Goal: Book appointment/travel/reservation

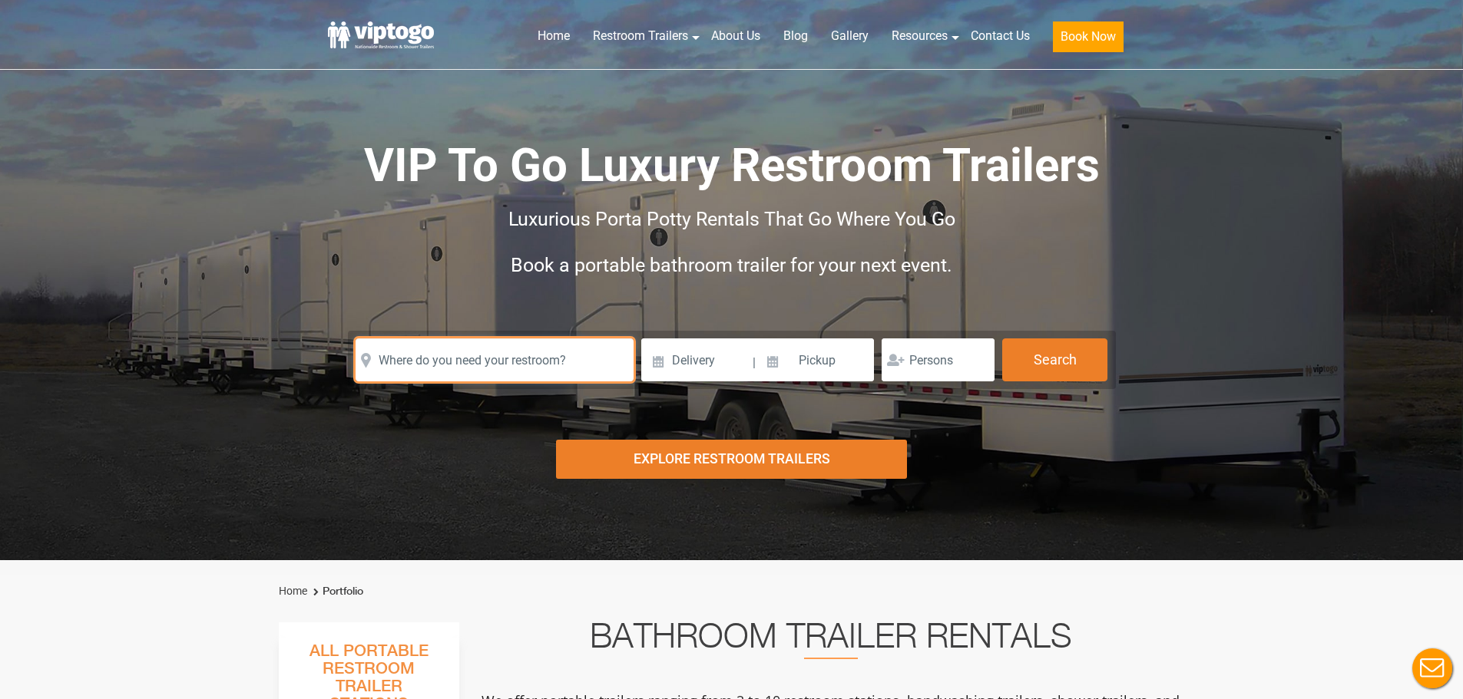
click at [491, 346] on input "text" at bounding box center [494, 360] width 278 height 43
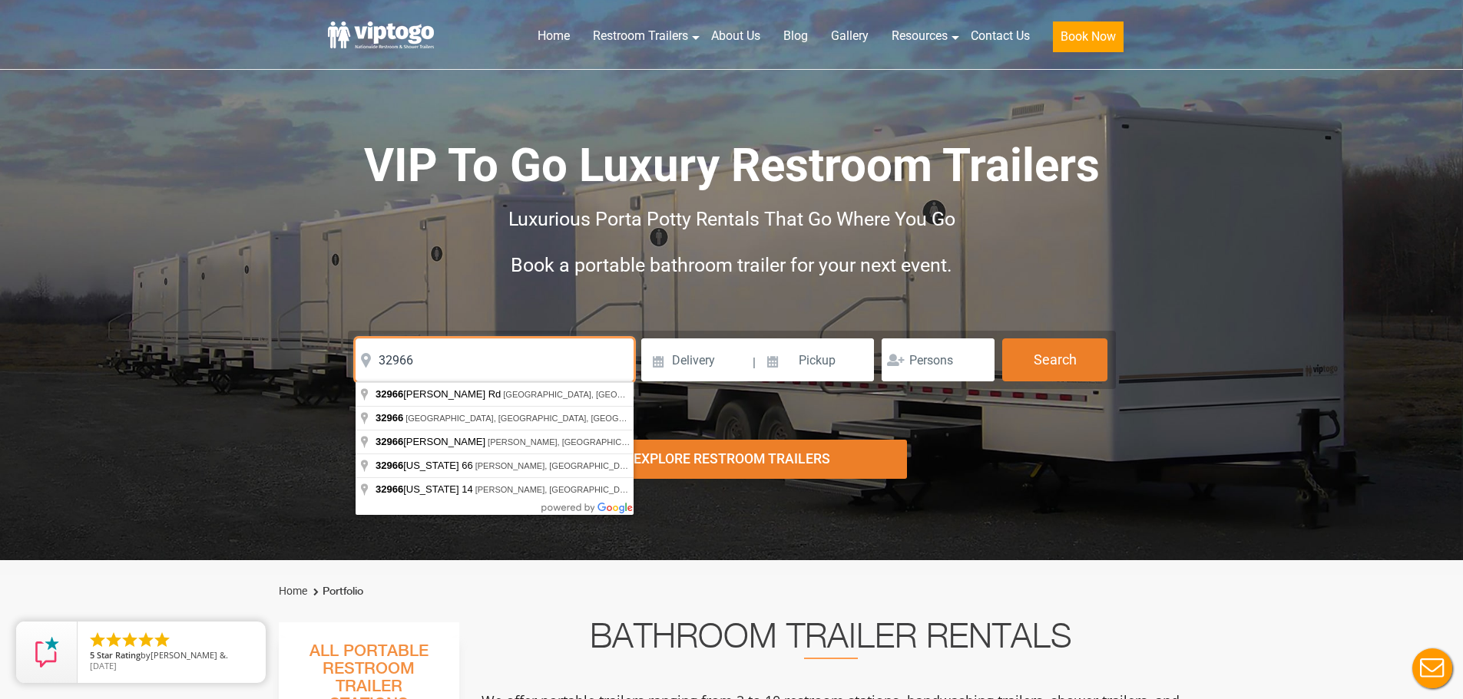
drag, startPoint x: 460, startPoint y: 364, endPoint x: 260, endPoint y: 361, distance: 200.4
click at [260, 361] on div "Risk-Free Reservation! Free cancellation up to 48 hours before delivery. Book n…" at bounding box center [731, 280] width 1463 height 561
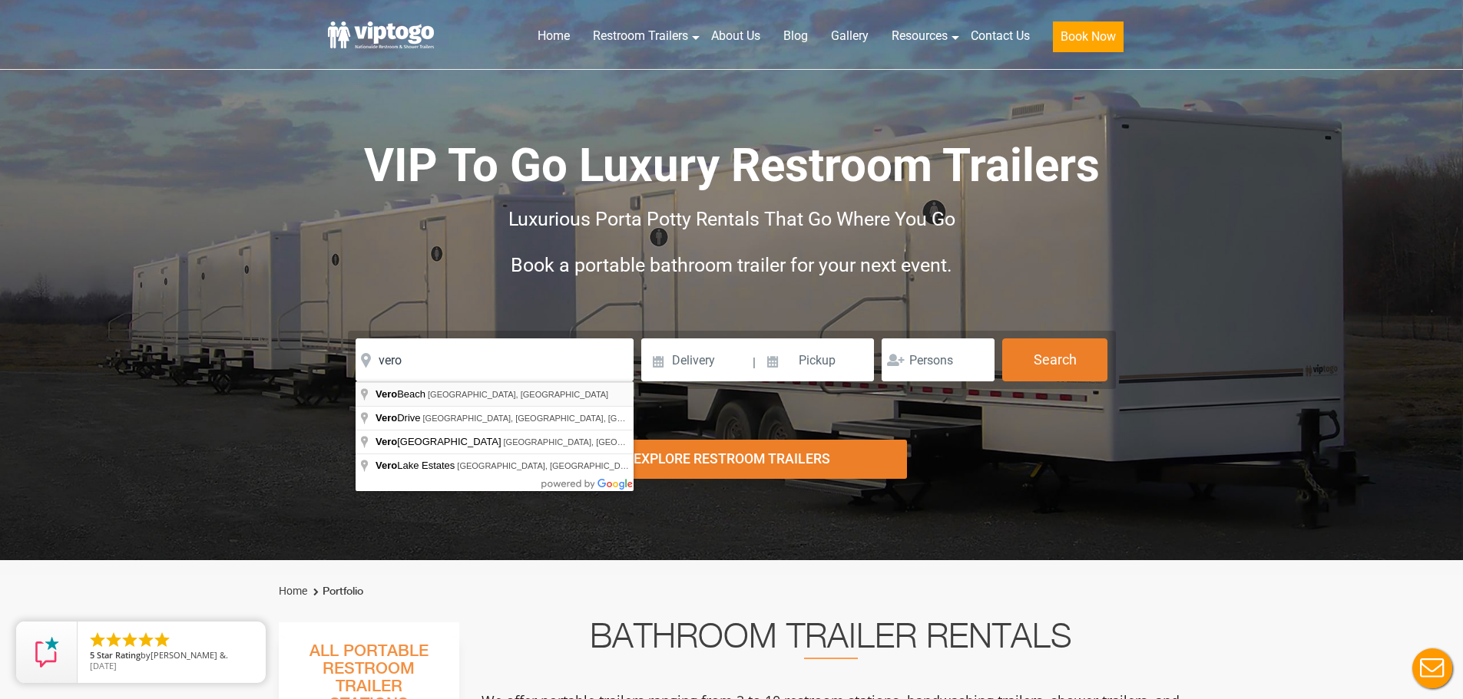
type input "[GEOGRAPHIC_DATA], [GEOGRAPHIC_DATA], [GEOGRAPHIC_DATA]"
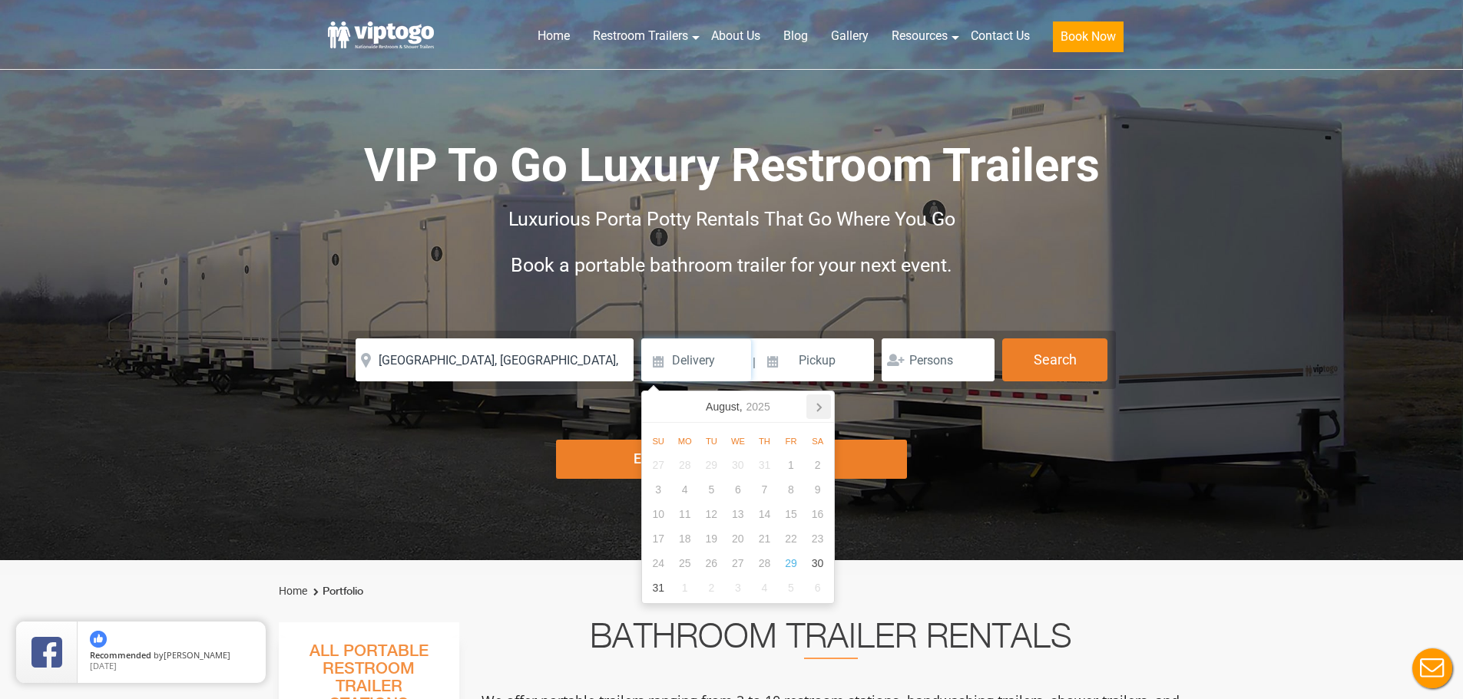
click at [821, 409] on icon at bounding box center [818, 407] width 25 height 25
click at [820, 409] on icon at bounding box center [818, 407] width 25 height 25
click at [820, 409] on icon at bounding box center [819, 408] width 4 height 8
click at [793, 471] on div "2" at bounding box center [791, 465] width 27 height 25
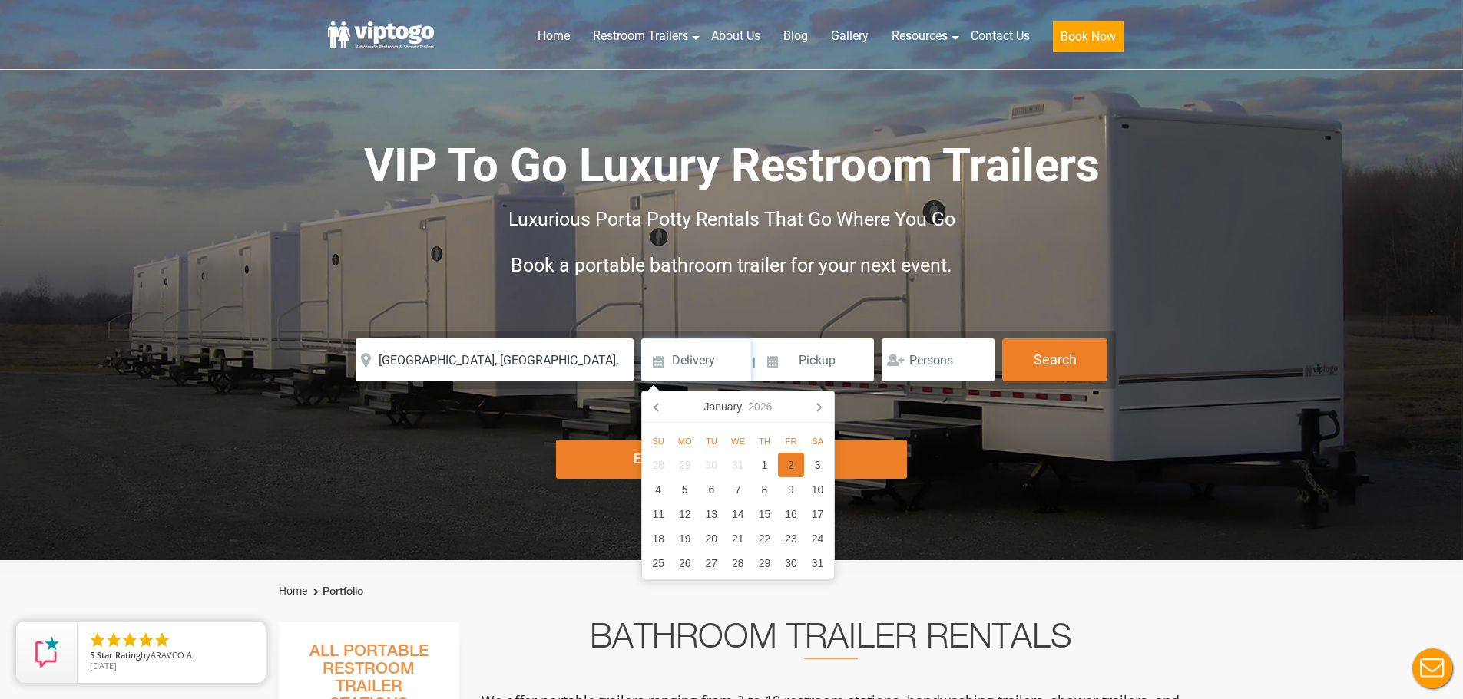
type input "[DATE]"
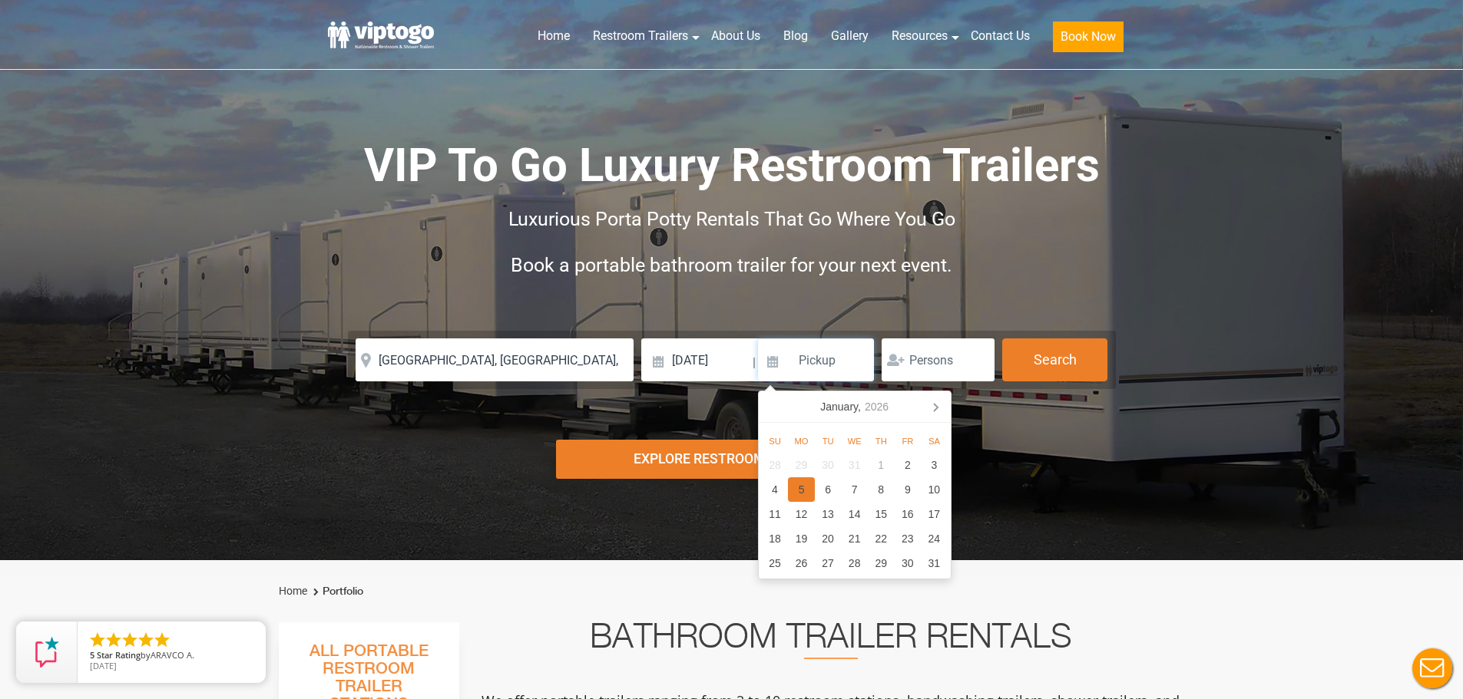
click at [806, 494] on div "5" at bounding box center [801, 490] width 27 height 25
type input "[DATE]"
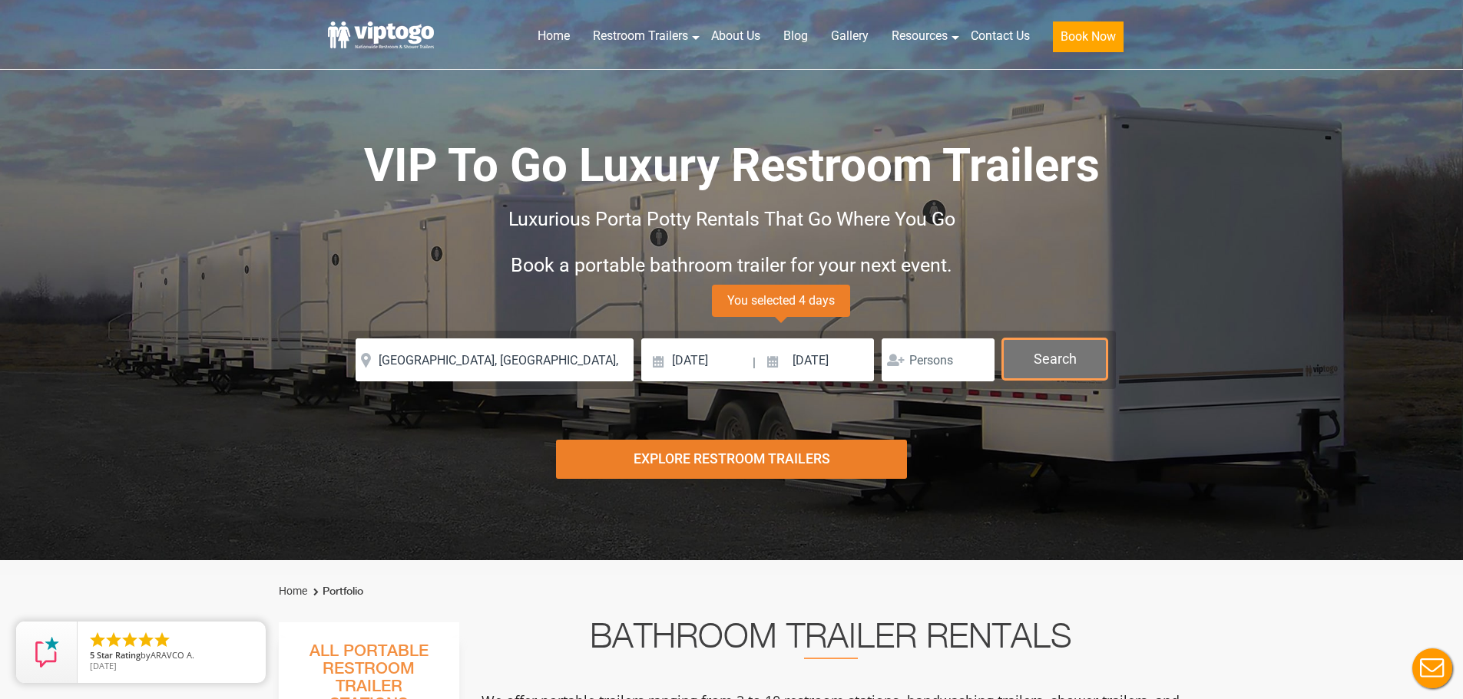
click at [1036, 369] on button "Search" at bounding box center [1054, 359] width 105 height 41
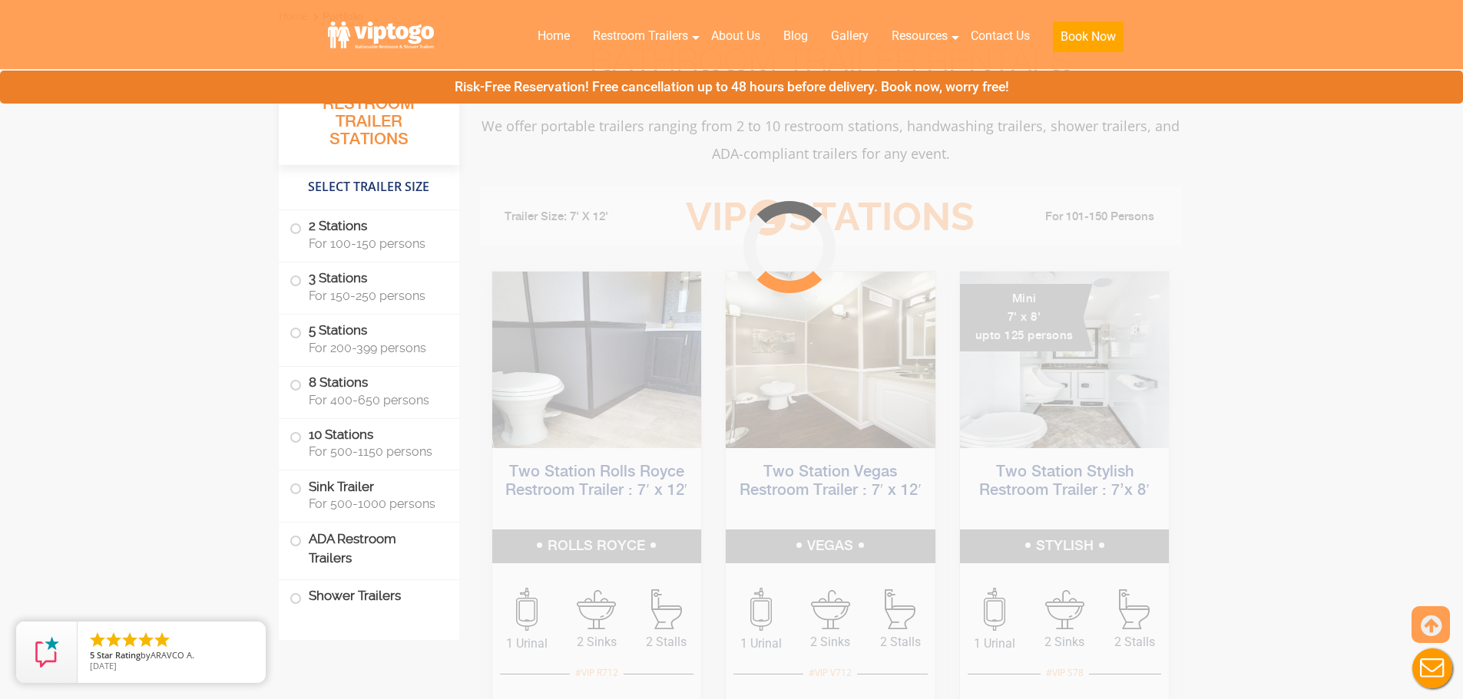
scroll to position [622, 0]
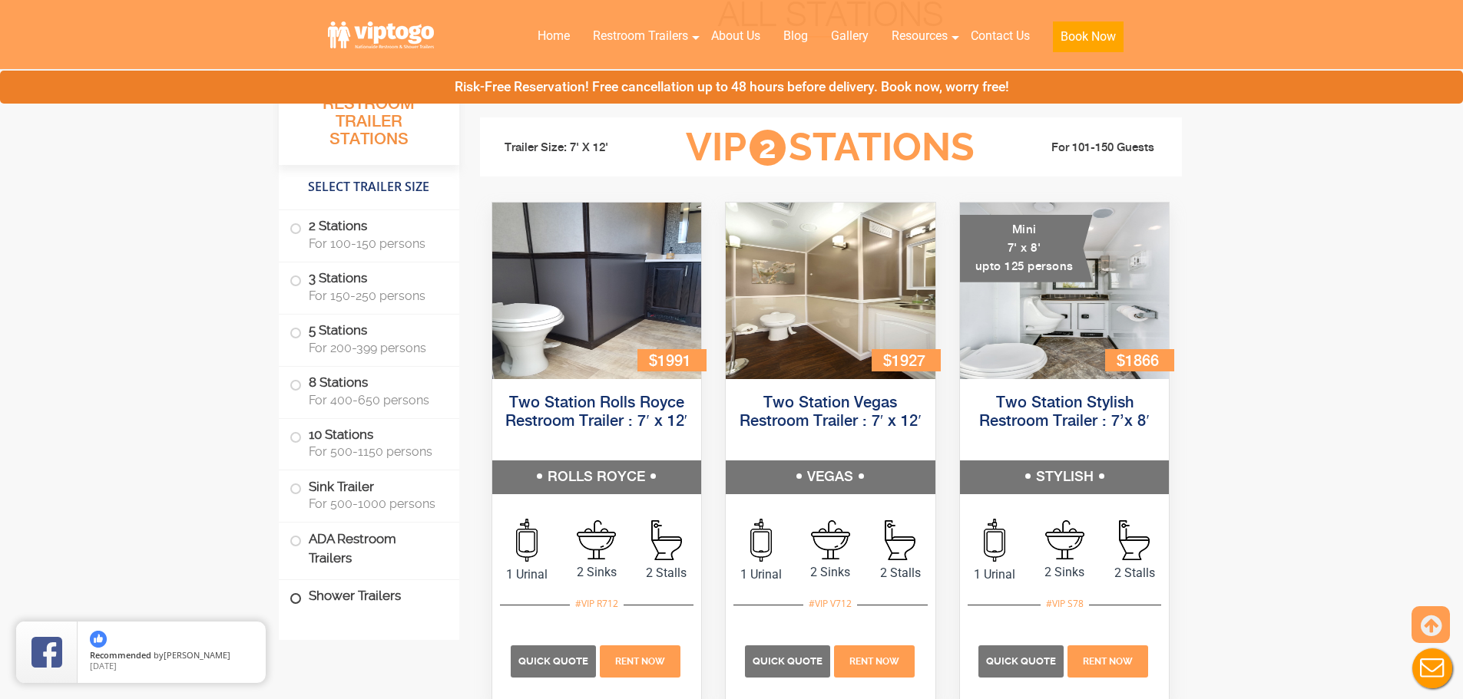
click at [349, 595] on label "Shower Trailers" at bounding box center [368, 596] width 159 height 33
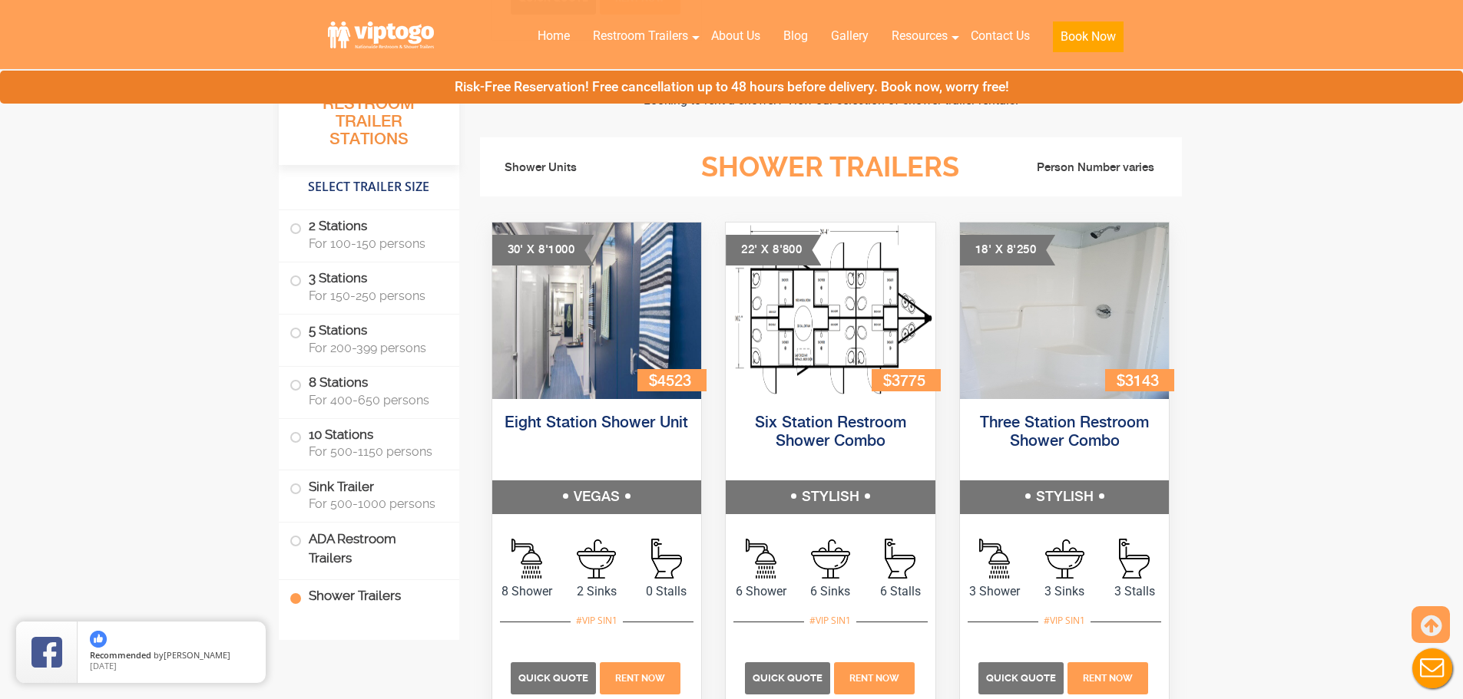
scroll to position [6486, 0]
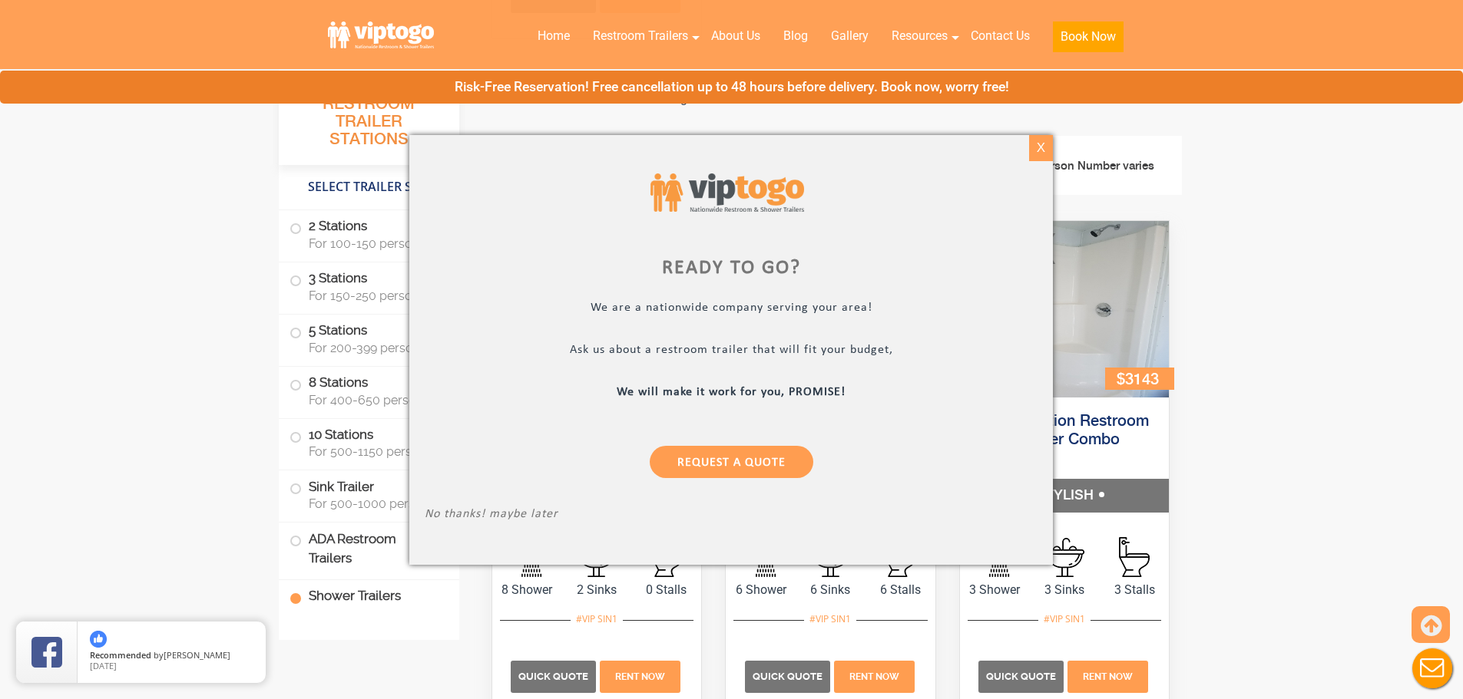
click at [1044, 151] on div "X" at bounding box center [1041, 148] width 24 height 26
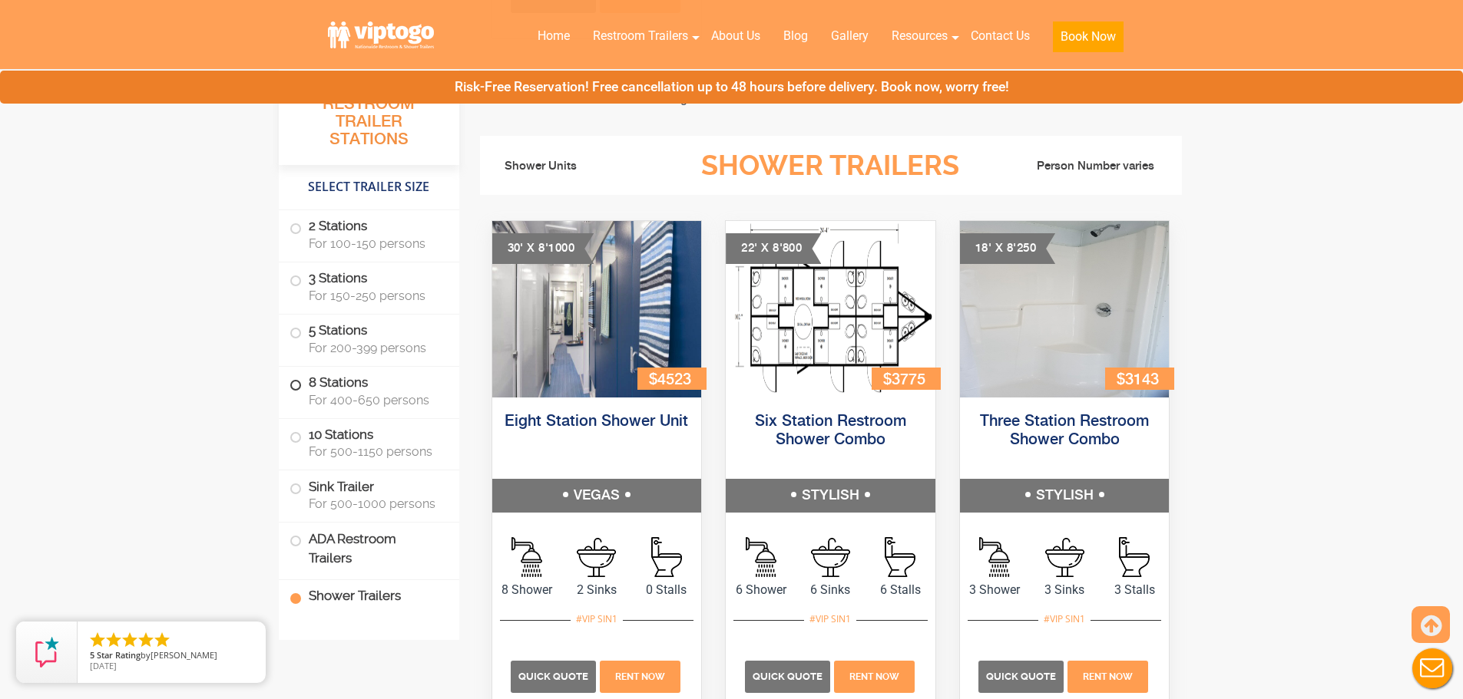
click at [356, 380] on label "8 Stations For 400-650 persons" at bounding box center [368, 391] width 159 height 48
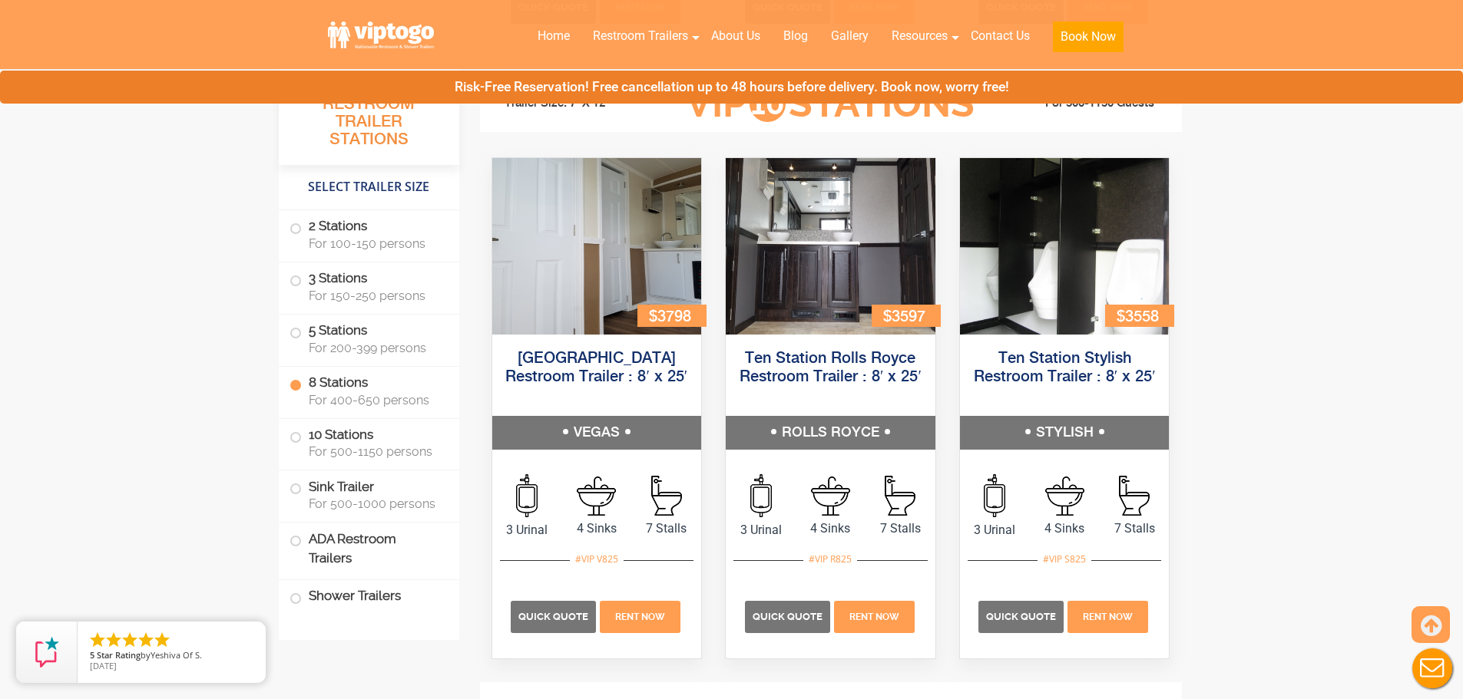
scroll to position [2910, 0]
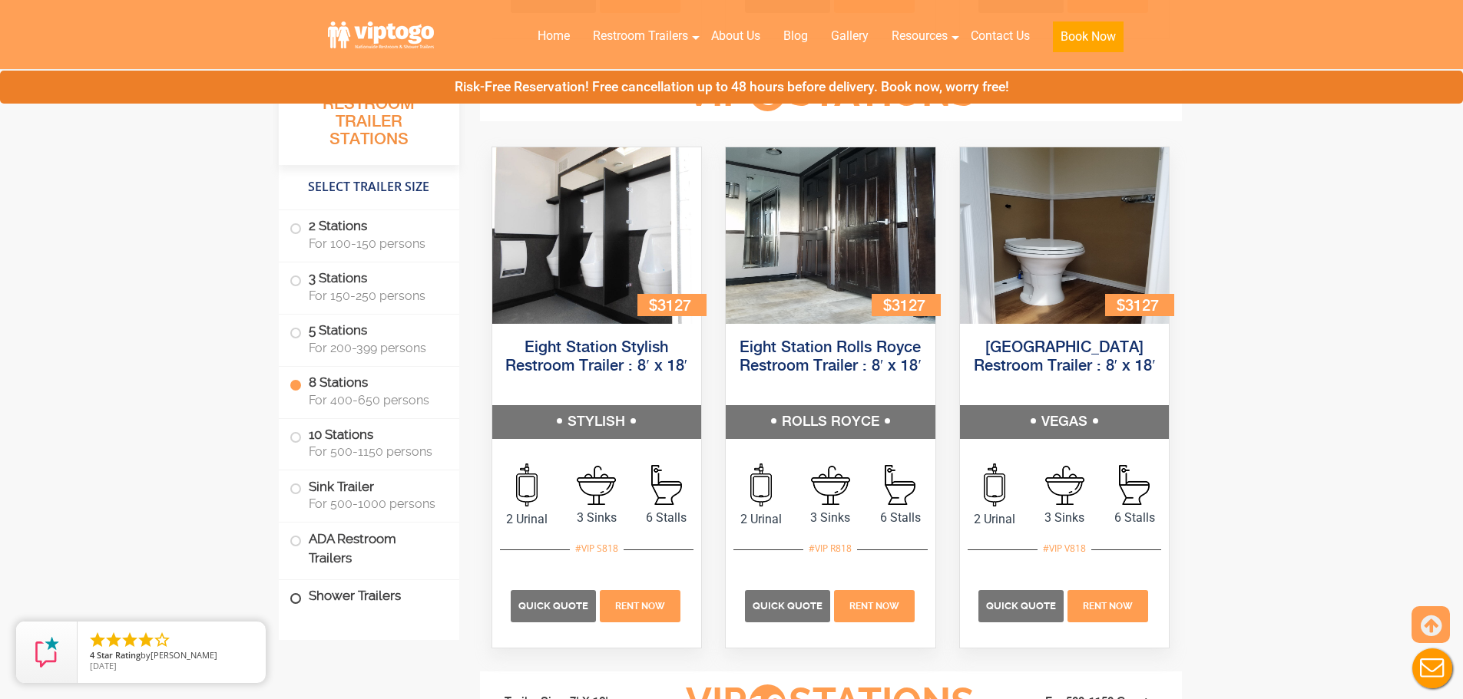
drag, startPoint x: 372, startPoint y: 593, endPoint x: 442, endPoint y: 585, distance: 70.3
click at [372, 593] on label "Shower Trailers" at bounding box center [368, 596] width 159 height 33
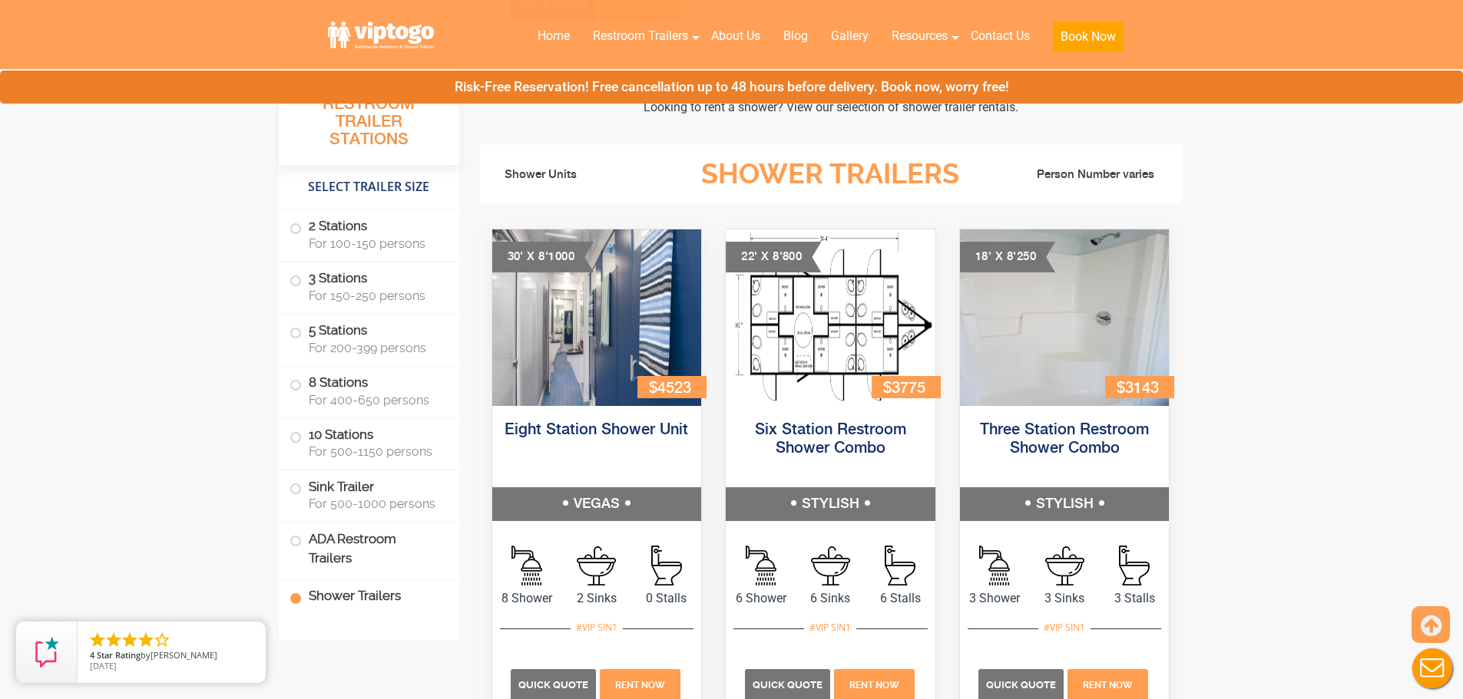
scroll to position [6486, 0]
